Goal: Find specific page/section: Find specific page/section

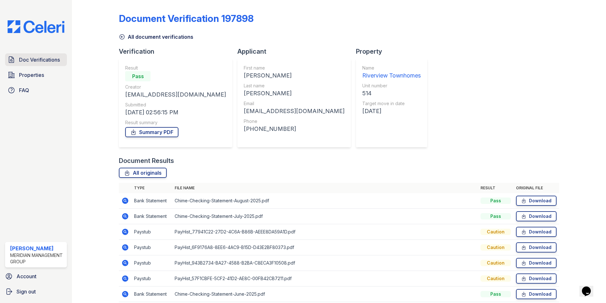
click at [45, 59] on span "Doc Verifications" at bounding box center [39, 60] width 41 height 8
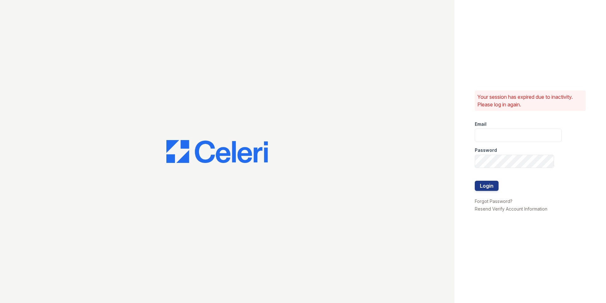
type input "[EMAIL_ADDRESS][DOMAIN_NAME]"
click at [488, 184] on button "Login" at bounding box center [487, 185] width 24 height 10
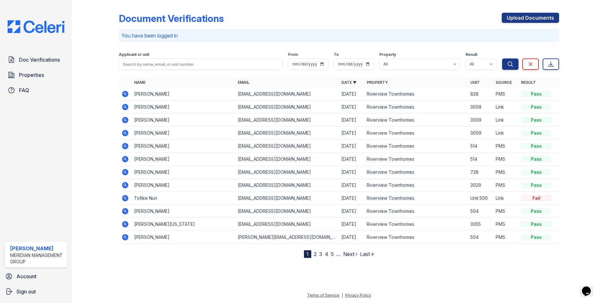
click at [316, 253] on link "2" at bounding box center [315, 254] width 3 height 6
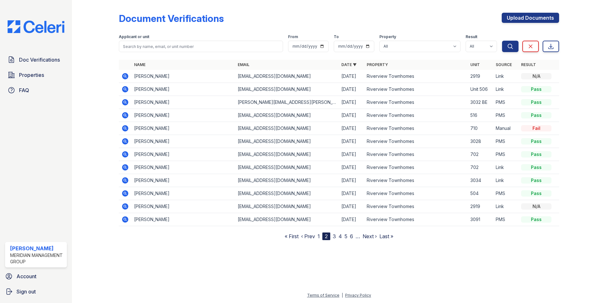
click at [318, 236] on link "1" at bounding box center [319, 236] width 2 height 6
